Goal: Information Seeking & Learning: Learn about a topic

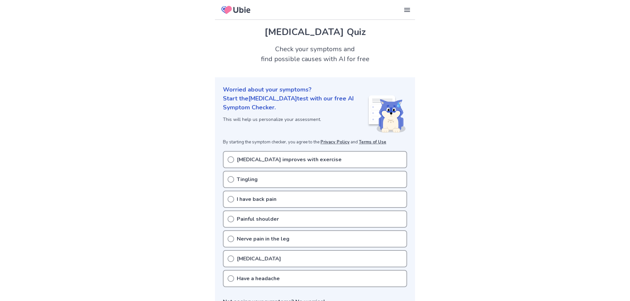
click at [356, 160] on div "[MEDICAL_DATA] improves with exercise" at bounding box center [315, 159] width 184 height 17
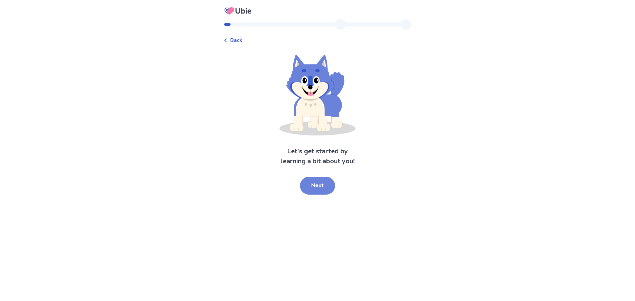
click at [320, 182] on button "Next" at bounding box center [317, 186] width 35 height 18
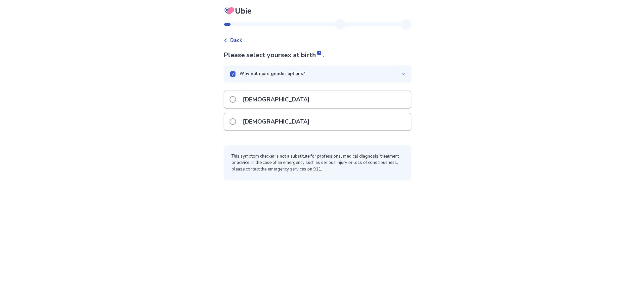
click at [298, 119] on div "Female" at bounding box center [317, 121] width 187 height 17
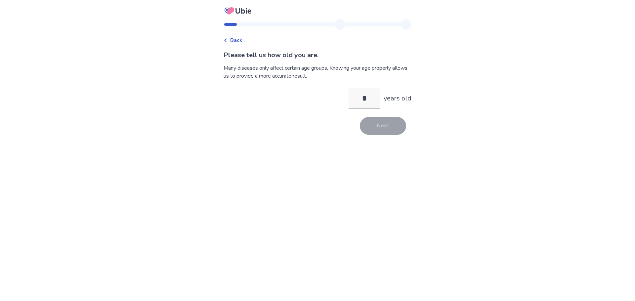
type input "**"
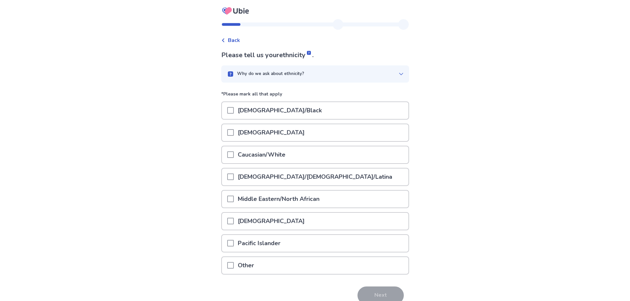
click at [332, 132] on div "Asian" at bounding box center [315, 132] width 187 height 17
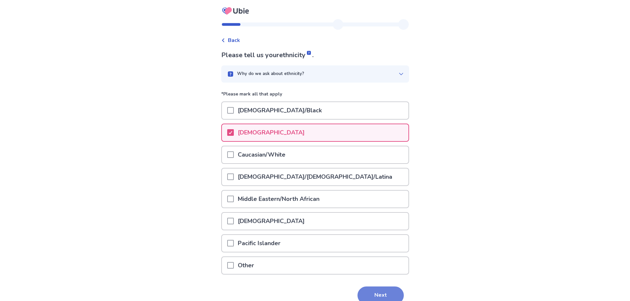
click at [386, 297] on button "Next" at bounding box center [381, 296] width 46 height 18
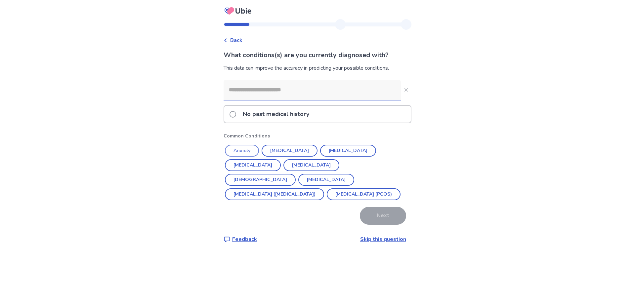
click at [244, 150] on button "Anxiety" at bounding box center [242, 151] width 34 height 12
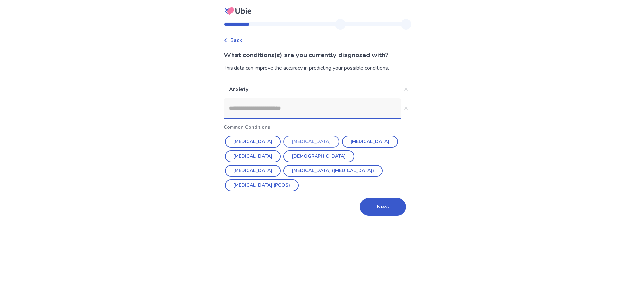
click at [304, 140] on button "Depression" at bounding box center [311, 142] width 56 height 12
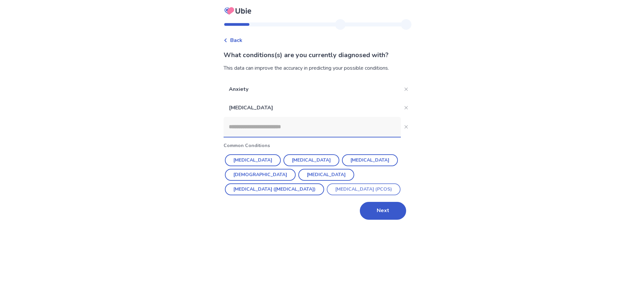
click at [327, 190] on button "Polycystic ovarian syndrome (PCOS)" at bounding box center [364, 190] width 74 height 12
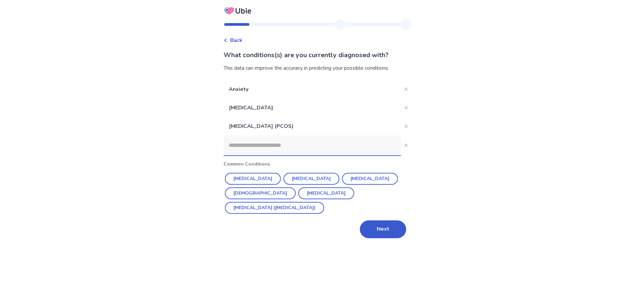
click at [373, 148] on input at bounding box center [312, 146] width 177 height 20
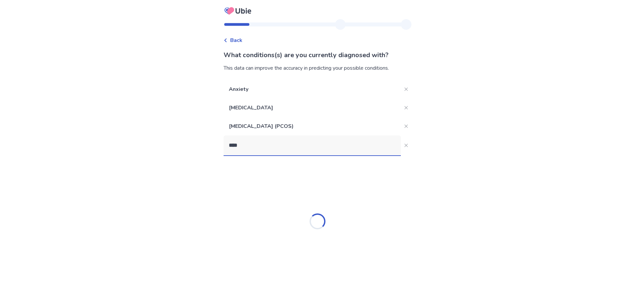
type input "*****"
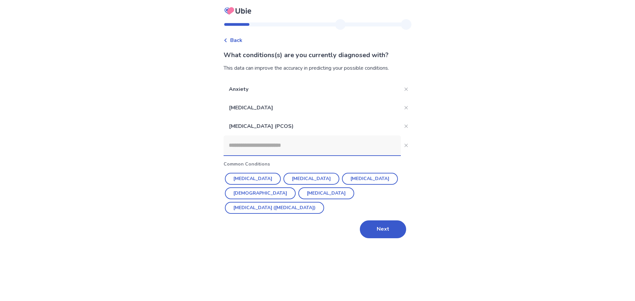
type input "*"
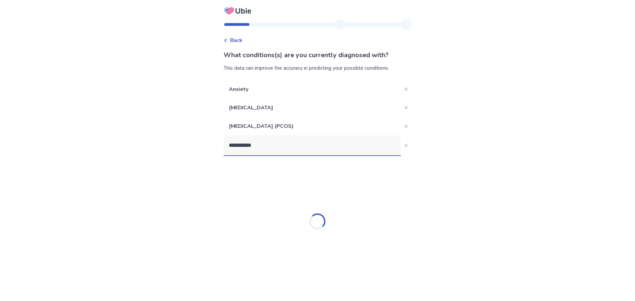
type input "**********"
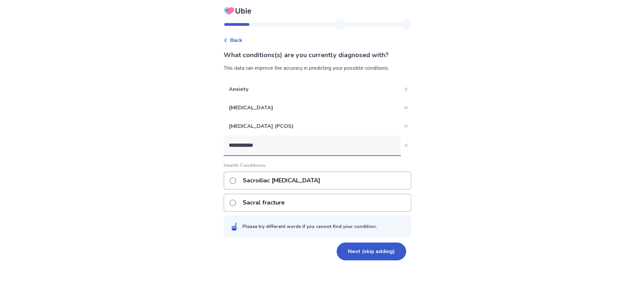
drag, startPoint x: 299, startPoint y: 142, endPoint x: 187, endPoint y: 131, distance: 112.3
click at [187, 131] on div "**********" at bounding box center [317, 150] width 635 height 301
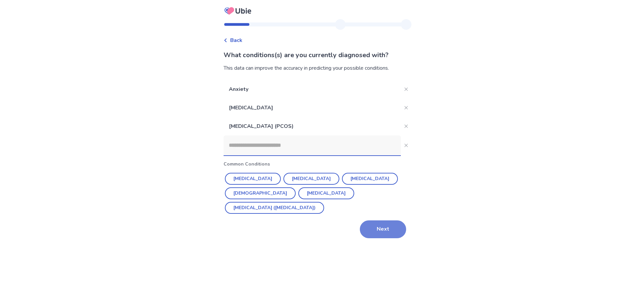
click at [394, 221] on button "Next" at bounding box center [383, 230] width 46 height 18
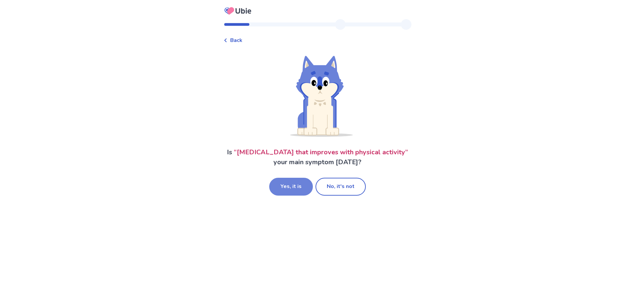
click at [301, 193] on button "Yes, it is" at bounding box center [291, 187] width 44 height 18
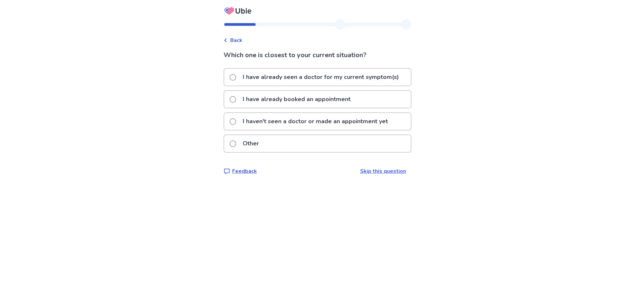
click at [322, 99] on p "I have already booked an appointment" at bounding box center [297, 99] width 116 height 17
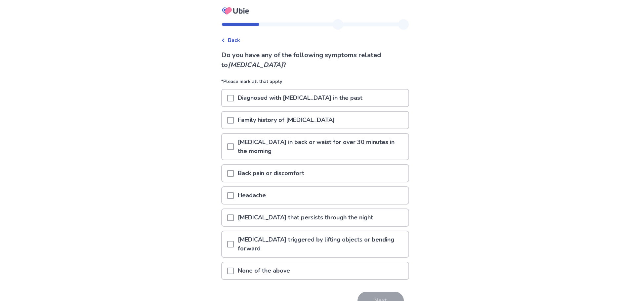
click at [234, 147] on span at bounding box center [230, 147] width 7 height 7
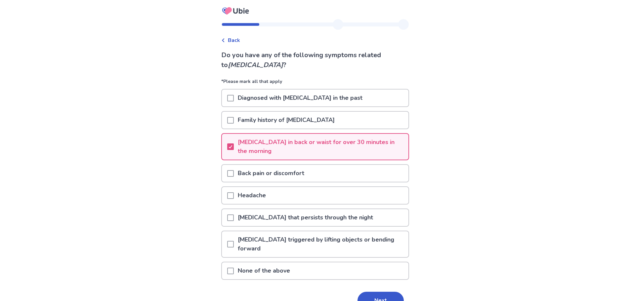
click at [234, 174] on span at bounding box center [230, 173] width 7 height 7
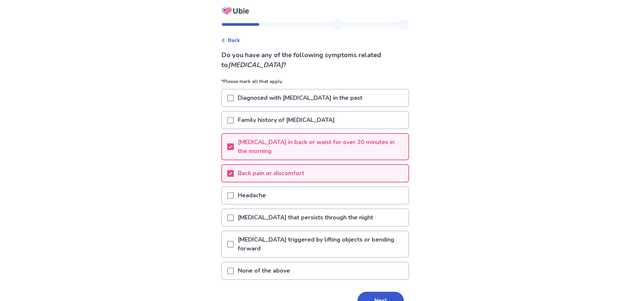
click at [233, 194] on span at bounding box center [230, 196] width 7 height 7
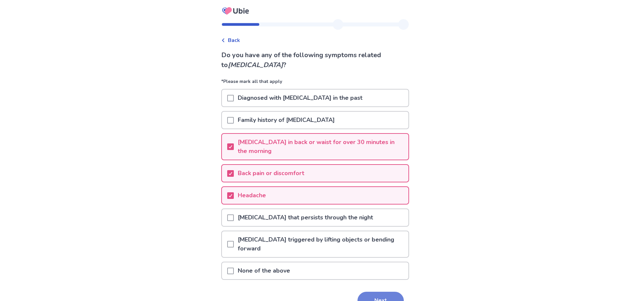
click at [380, 297] on button "Next" at bounding box center [381, 301] width 46 height 18
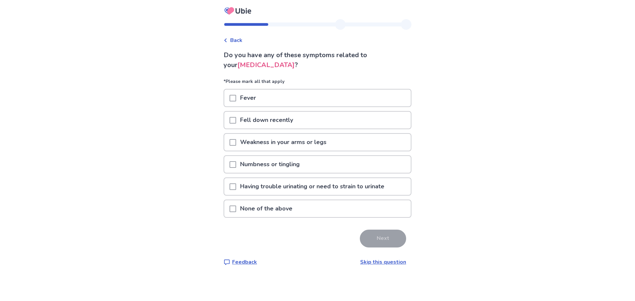
click at [246, 214] on p "None of the above" at bounding box center [266, 208] width 60 height 17
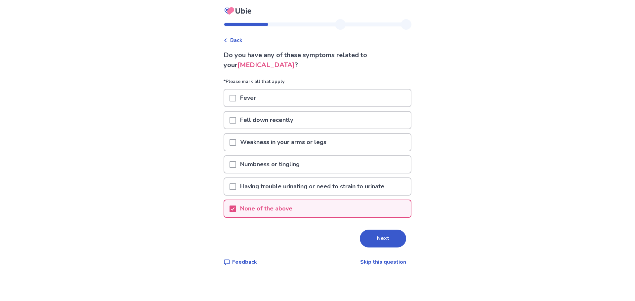
click at [390, 240] on button "Next" at bounding box center [383, 239] width 46 height 18
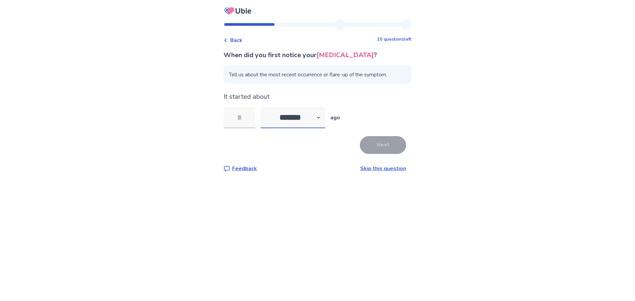
click at [323, 124] on select "******* ****** ******* ******** *******" at bounding box center [293, 117] width 64 height 21
select select "*"
click at [265, 107] on select "******* ****** ******* ******** *******" at bounding box center [293, 117] width 64 height 21
click at [249, 114] on input "tel" at bounding box center [240, 117] width 32 height 21
type input "*"
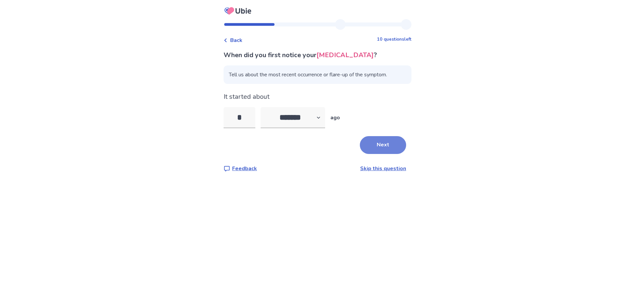
click at [374, 144] on button "Next" at bounding box center [383, 145] width 46 height 18
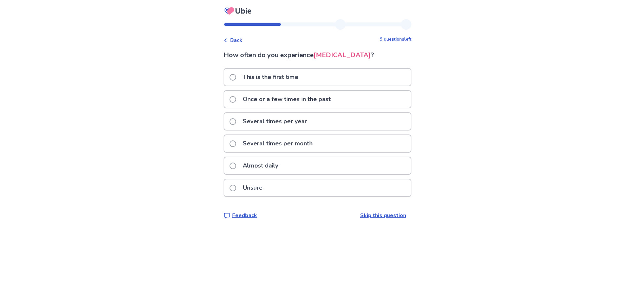
click at [297, 144] on p "Several times per month" at bounding box center [278, 143] width 78 height 17
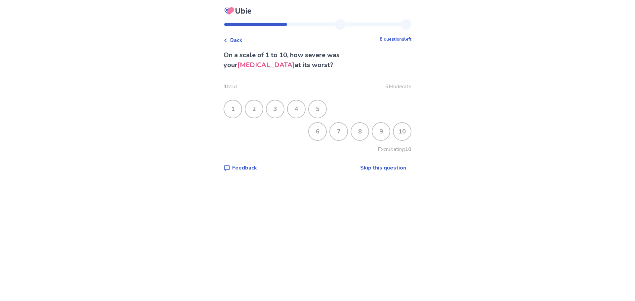
click at [246, 40] on div "Back 8 questions left" at bounding box center [318, 37] width 188 height 15
click at [227, 40] on icon at bounding box center [225, 40] width 2 height 4
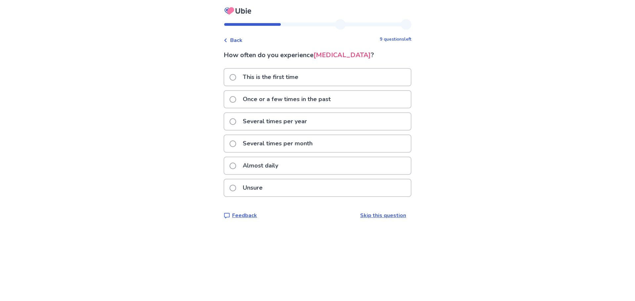
click at [305, 164] on div "Almost daily" at bounding box center [317, 165] width 187 height 17
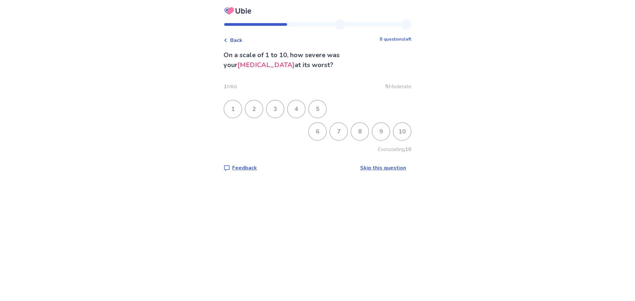
click at [401, 135] on div "10" at bounding box center [402, 131] width 17 height 17
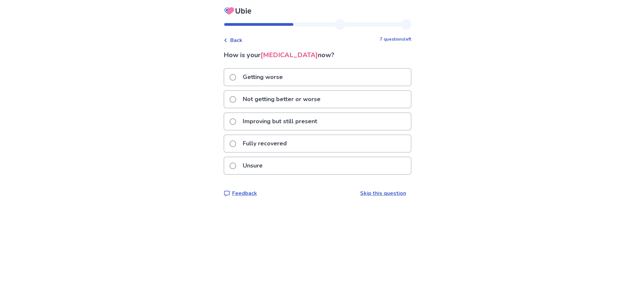
click at [298, 120] on p "Improving but still present" at bounding box center [280, 121] width 82 height 17
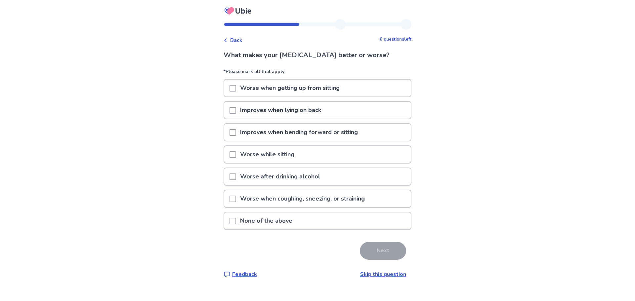
click at [299, 90] on p "Worse when getting up from sitting" at bounding box center [289, 88] width 107 height 17
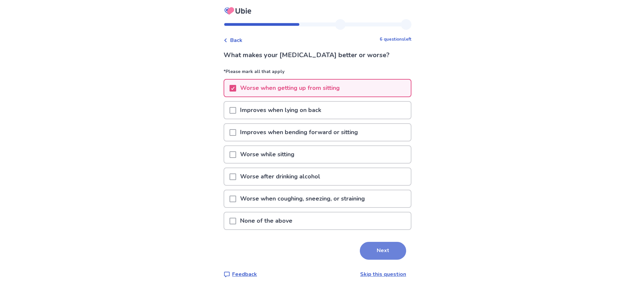
click at [384, 248] on button "Next" at bounding box center [383, 251] width 46 height 18
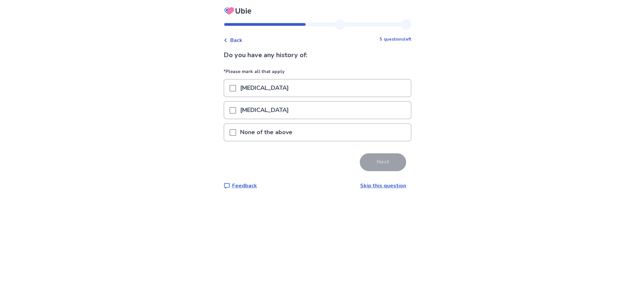
click at [295, 132] on p "None of the above" at bounding box center [266, 132] width 60 height 17
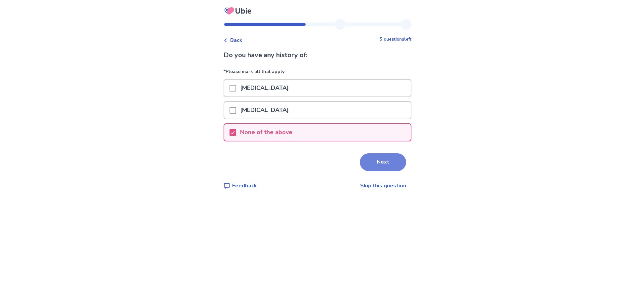
click at [379, 168] on button "Next" at bounding box center [383, 162] width 46 height 18
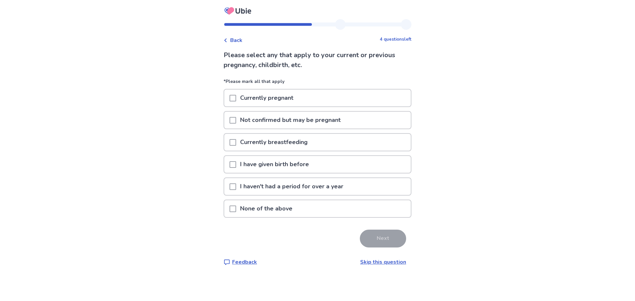
click at [296, 208] on p "None of the above" at bounding box center [266, 208] width 60 height 17
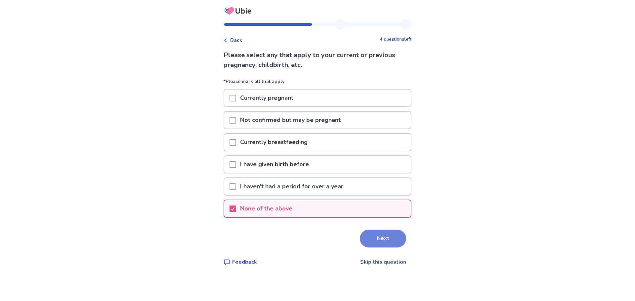
click at [383, 237] on button "Next" at bounding box center [383, 239] width 46 height 18
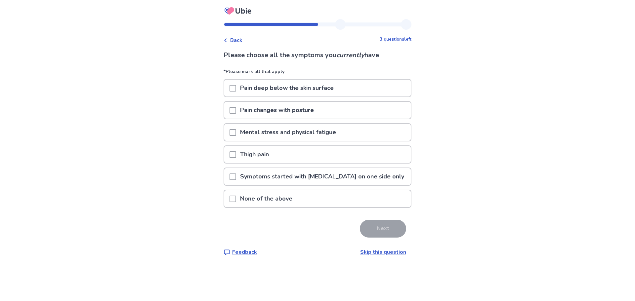
click at [338, 92] on p "Pain deep below the skin surface" at bounding box center [287, 88] width 102 height 17
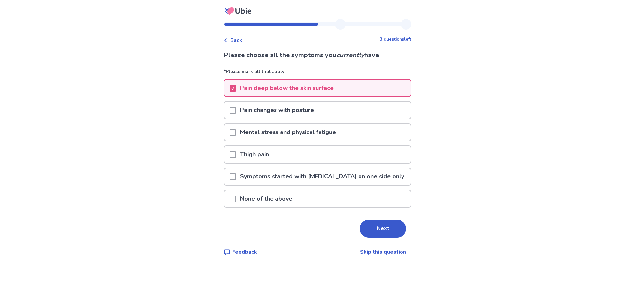
click at [318, 117] on p "Pain changes with posture" at bounding box center [277, 110] width 82 height 17
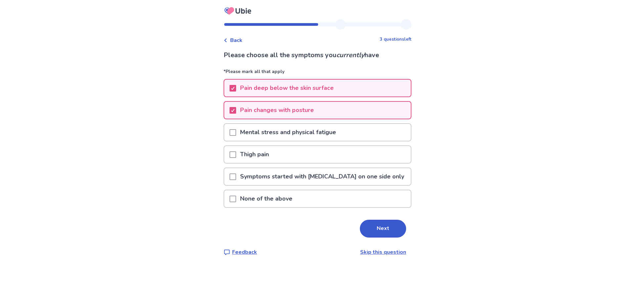
click at [321, 133] on p "Mental stress and physical fatigue" at bounding box center [288, 132] width 104 height 17
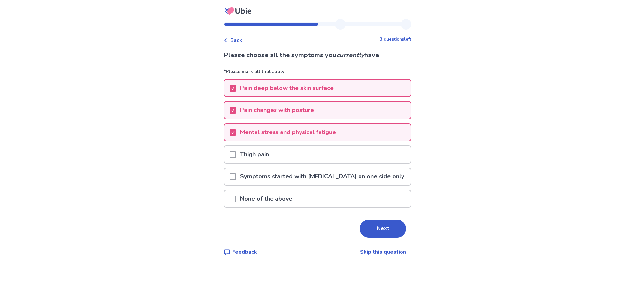
click at [321, 182] on p "Symptoms started with lower back pain on one side only" at bounding box center [322, 176] width 172 height 17
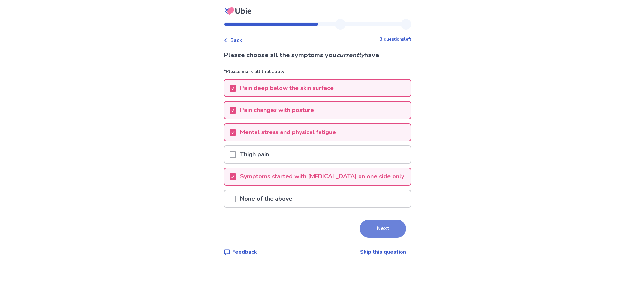
click at [378, 226] on button "Next" at bounding box center [383, 229] width 46 height 18
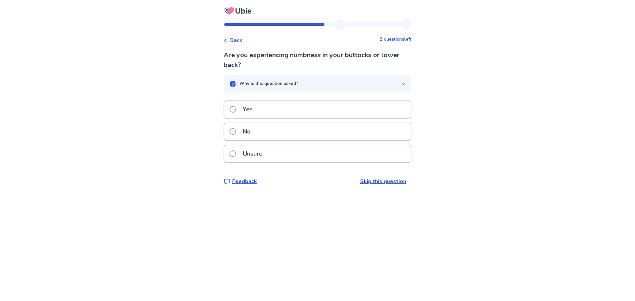
click at [284, 113] on div "Yes" at bounding box center [317, 109] width 187 height 17
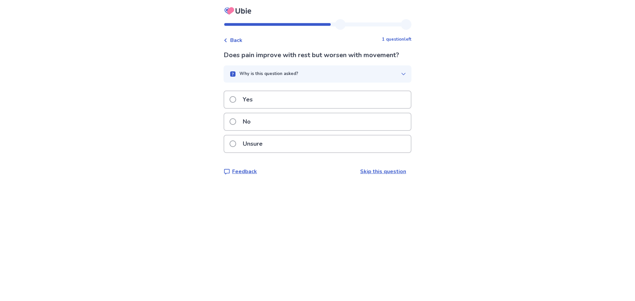
click at [241, 43] on span "Back" at bounding box center [236, 40] width 12 height 8
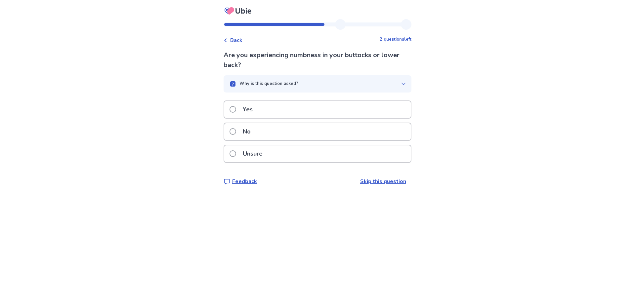
click at [296, 129] on div "No" at bounding box center [317, 131] width 187 height 17
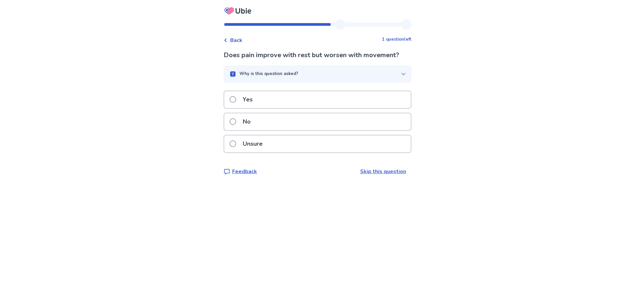
click at [295, 125] on div "No" at bounding box center [317, 121] width 187 height 17
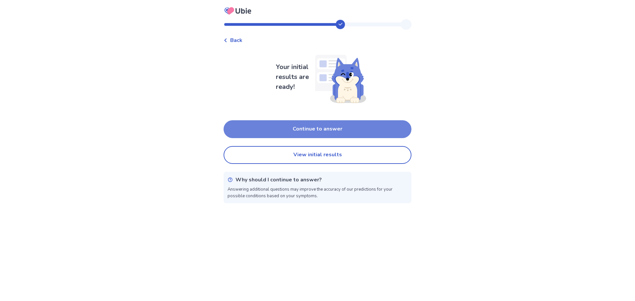
click at [352, 130] on button "Continue to answer" at bounding box center [318, 129] width 188 height 18
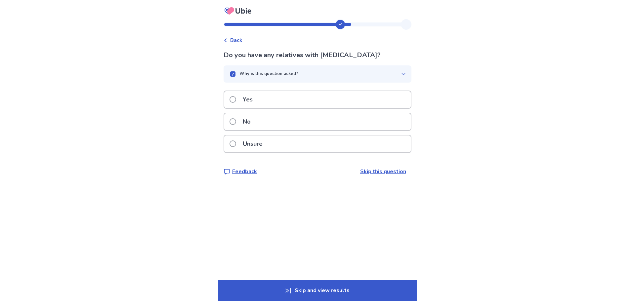
click at [283, 120] on div "No" at bounding box center [317, 121] width 187 height 17
click at [293, 102] on div "Yes" at bounding box center [317, 99] width 187 height 17
click at [294, 122] on div "No" at bounding box center [317, 121] width 187 height 17
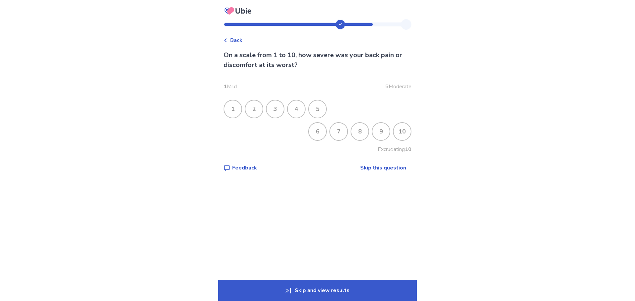
click at [241, 39] on span "Back" at bounding box center [236, 40] width 12 height 8
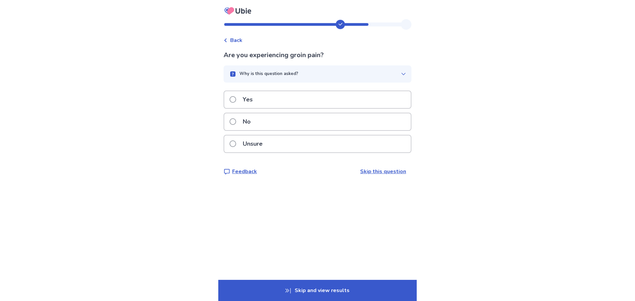
click at [277, 116] on div "No" at bounding box center [317, 121] width 187 height 17
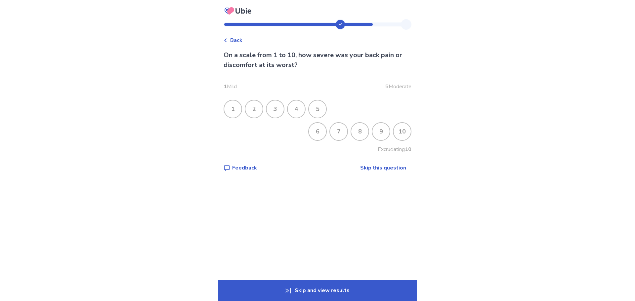
click at [405, 133] on div "10" at bounding box center [402, 131] width 17 height 17
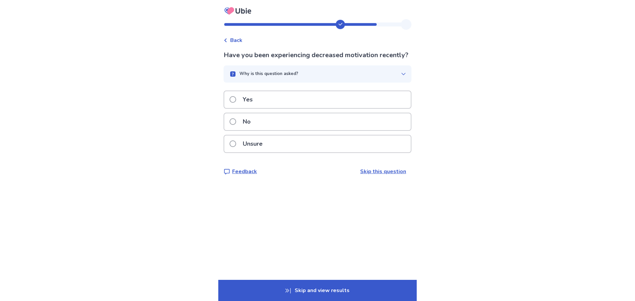
click at [291, 108] on div "Yes" at bounding box center [317, 99] width 187 height 17
click at [294, 105] on div "Yes" at bounding box center [317, 99] width 187 height 17
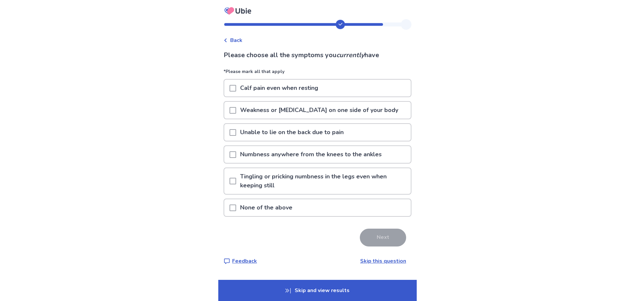
click at [283, 95] on p "Calf pain even when resting" at bounding box center [279, 88] width 86 height 17
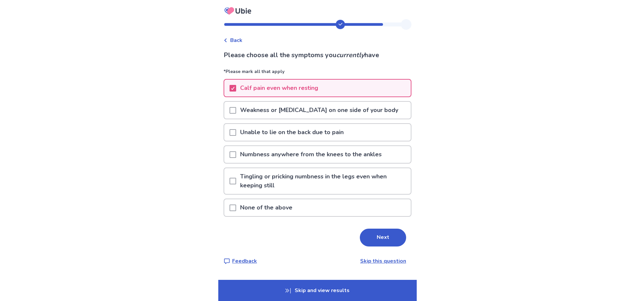
click at [332, 136] on p "Unable to lie on the back due to pain" at bounding box center [291, 132] width 111 height 17
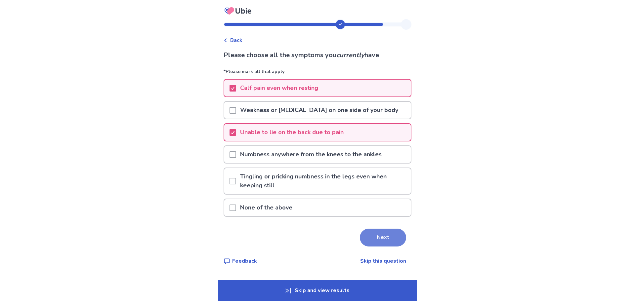
click at [374, 231] on button "Next" at bounding box center [383, 238] width 46 height 18
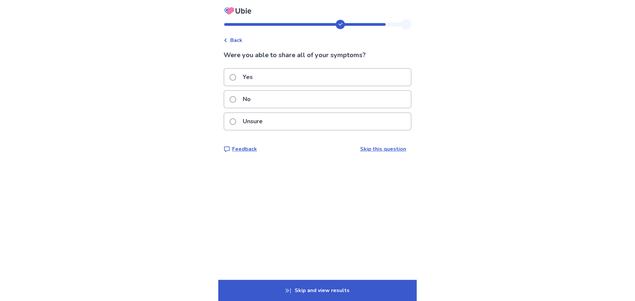
click at [320, 80] on div "Yes" at bounding box center [317, 77] width 187 height 17
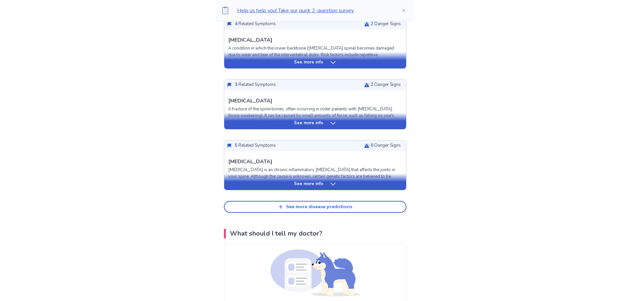
scroll to position [265, 0]
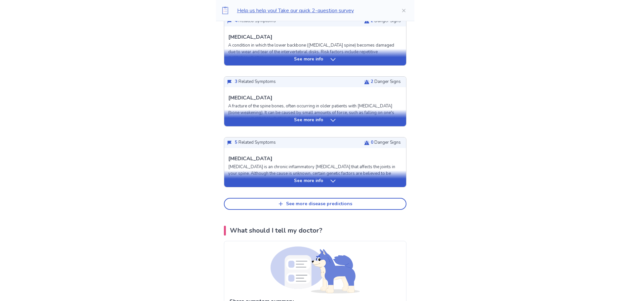
click at [324, 178] on div "See more info" at bounding box center [315, 181] width 182 height 7
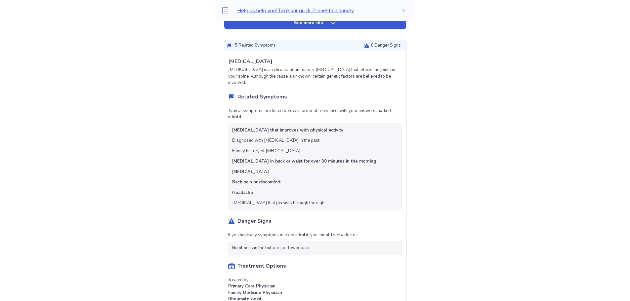
scroll to position [364, 0]
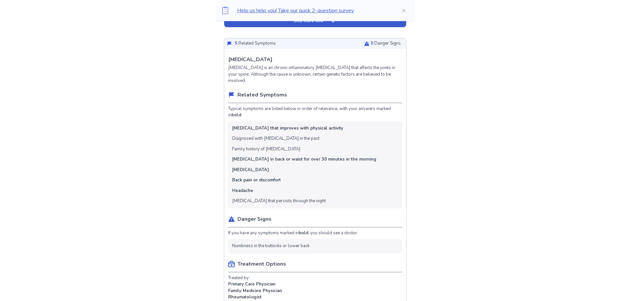
drag, startPoint x: 242, startPoint y: 119, endPoint x: 288, endPoint y: 186, distance: 81.6
click at [288, 186] on ul "Lower back pain that improves with physical activity Diagnosed with Crohn's dis…" at bounding box center [315, 164] width 174 height 87
click at [290, 181] on ul "Lower back pain that improves with physical activity Diagnosed with Crohn's dis…" at bounding box center [315, 164] width 174 height 87
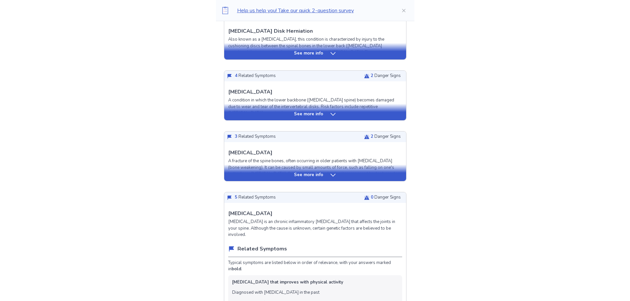
scroll to position [198, 0]
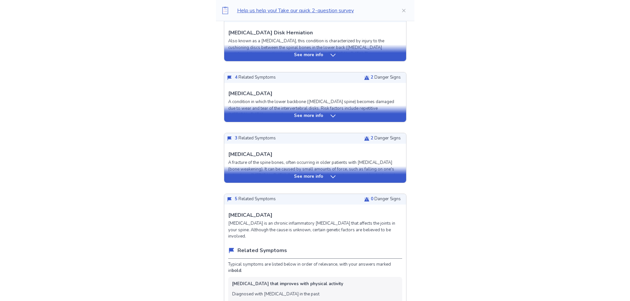
click at [319, 117] on p "See more info" at bounding box center [308, 116] width 29 height 7
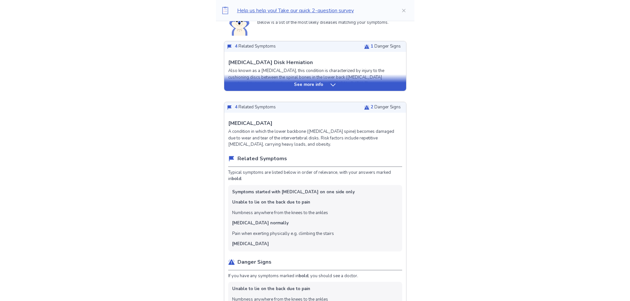
scroll to position [99, 0]
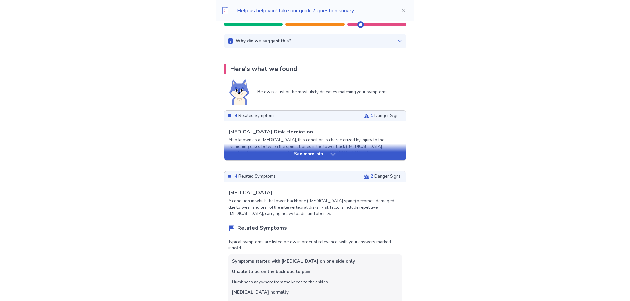
click at [322, 150] on div "See more info" at bounding box center [315, 152] width 182 height 17
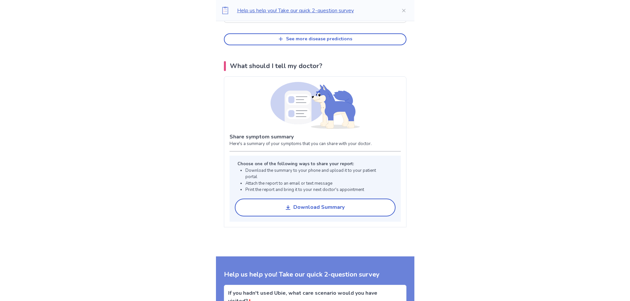
scroll to position [1885, 0]
